Goal: Browse casually

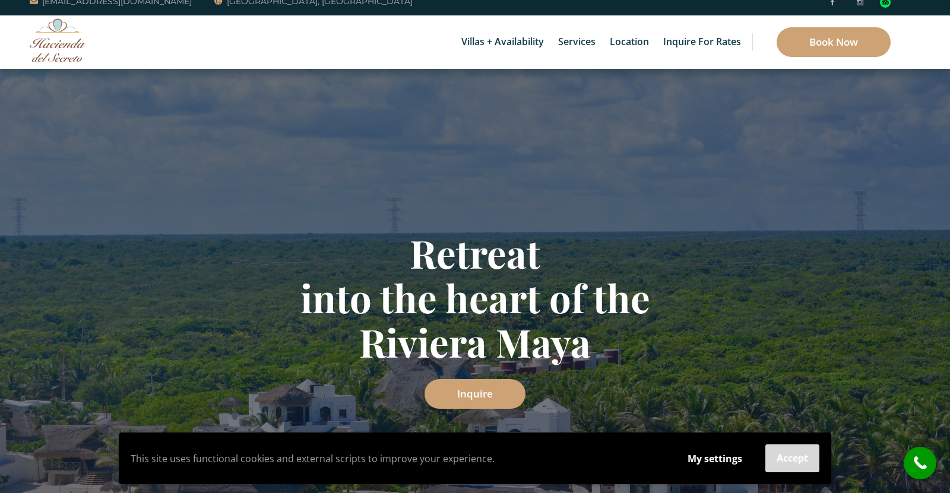
click at [779, 456] on button "Accept" at bounding box center [792, 459] width 54 height 28
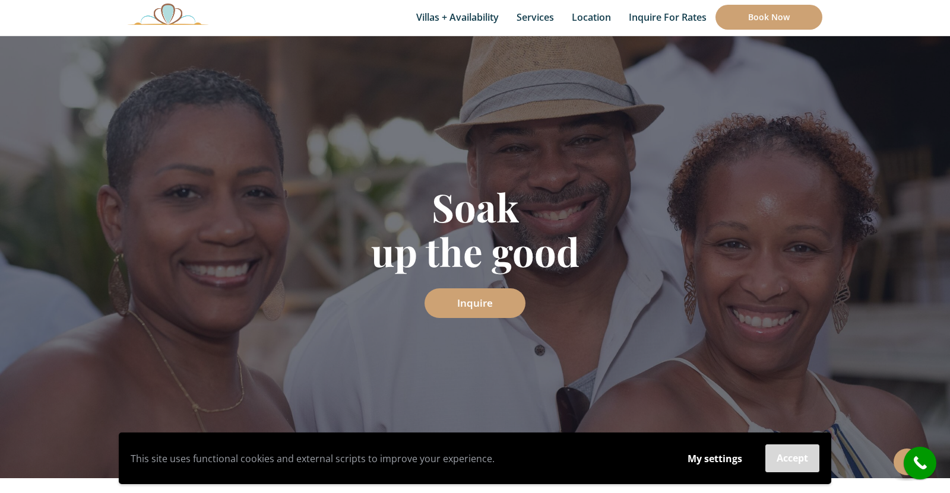
scroll to position [77, 0]
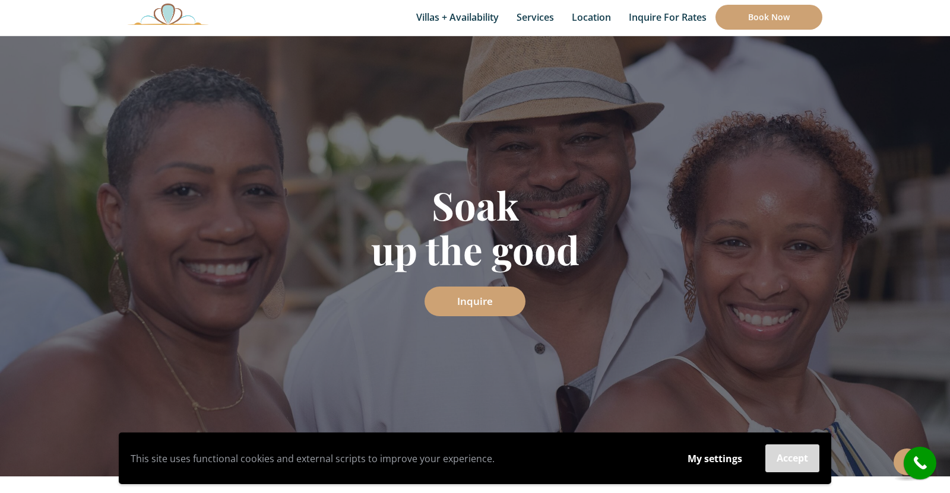
click at [782, 462] on button "Accept" at bounding box center [792, 459] width 54 height 28
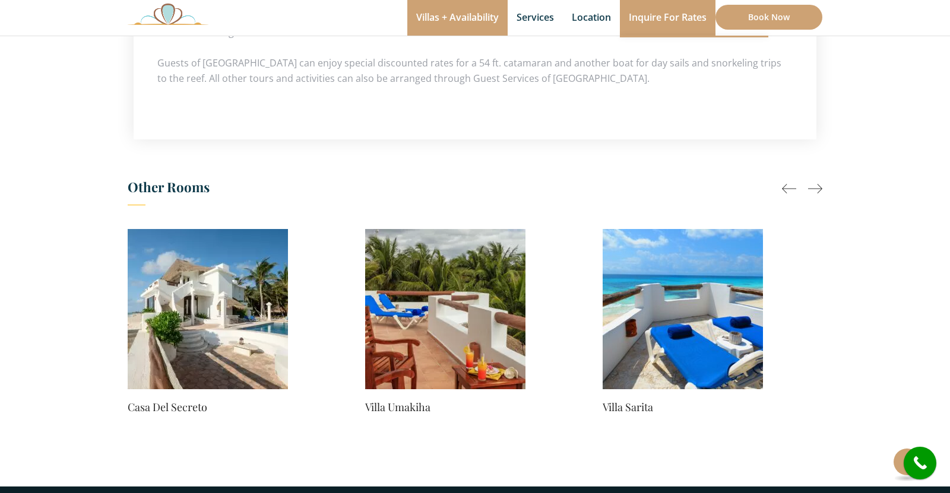
scroll to position [869, 0]
